Goal: Check status: Check status

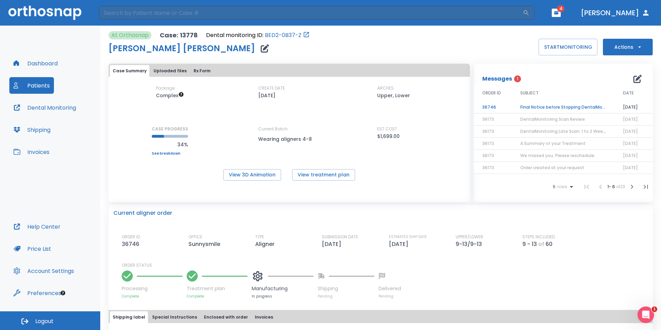
scroll to position [130, 0]
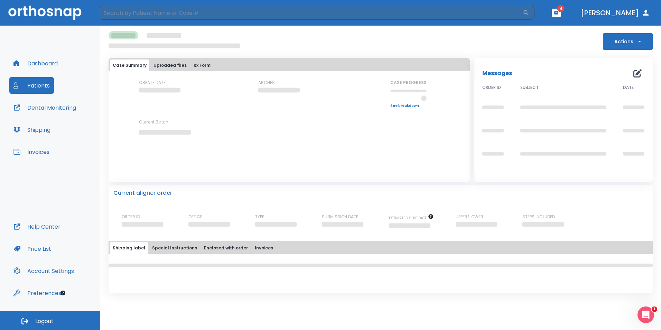
click at [49, 91] on button "Patients" at bounding box center [31, 85] width 45 height 17
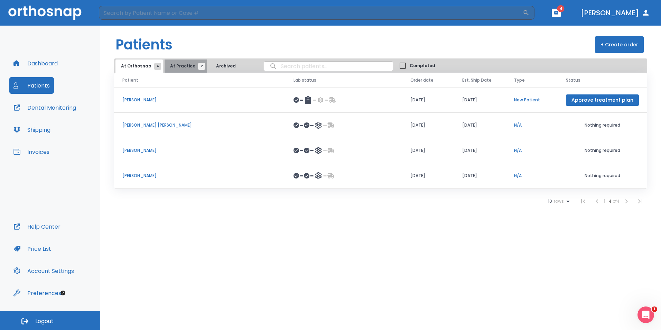
click at [185, 69] on span "At Practice 2" at bounding box center [185, 66] width 31 height 6
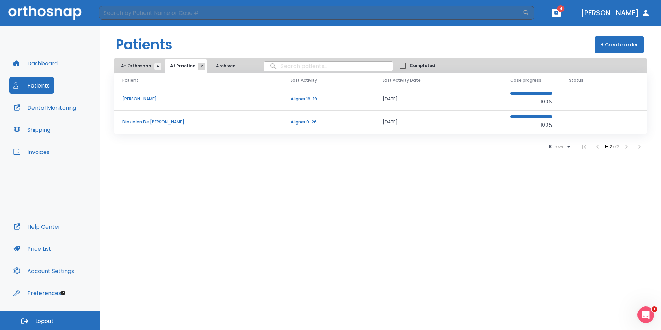
click at [147, 124] on p "Diozielen De [PERSON_NAME]" at bounding box center [198, 122] width 152 height 6
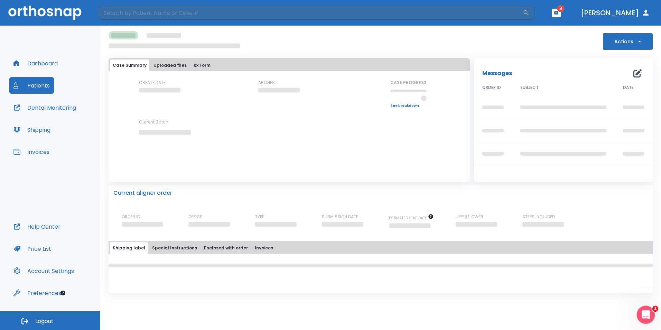
click at [647, 314] on icon "Open Intercom Messenger" at bounding box center [645, 313] width 11 height 11
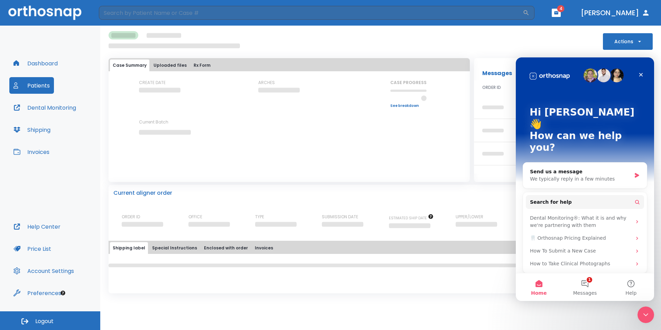
click at [476, 297] on div "Actions Case Summary Uploaded files Rx Form CREATE DATE ARCHES CASE PROGRESS Up…" at bounding box center [380, 178] width 561 height 304
click at [639, 73] on icon "Close" at bounding box center [642, 75] width 6 height 6
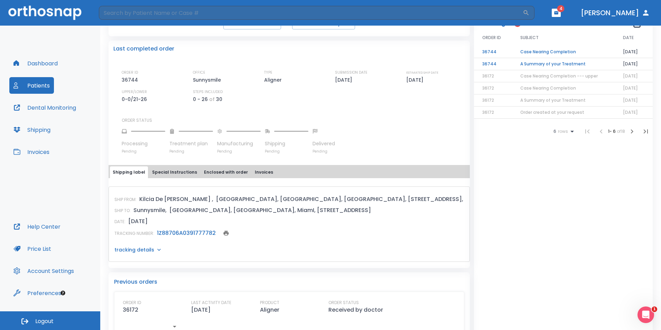
scroll to position [152, 0]
click at [192, 234] on link "1Z88706A0391777782" at bounding box center [186, 233] width 59 height 8
